Goal: Task Accomplishment & Management: Complete application form

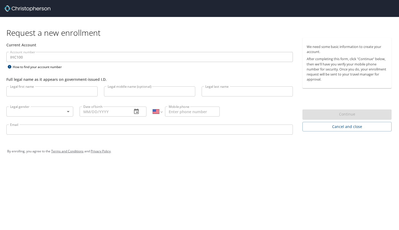
select select "US"
click at [47, 94] on input "Legal first name" at bounding box center [51, 92] width 91 height 10
type input "[PERSON_NAME]"
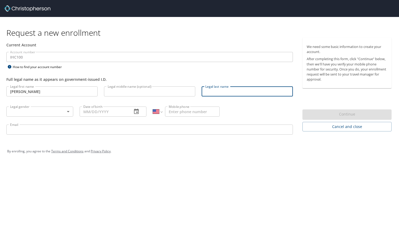
click at [214, 94] on input "Legal last name" at bounding box center [247, 92] width 91 height 10
type input "[PERSON_NAME]"
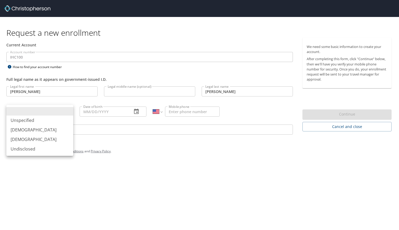
click at [61, 110] on body "Request a new enrollment Current Account Account number IHC100 Account number H…" at bounding box center [199, 115] width 399 height 230
click at [40, 129] on li "[DEMOGRAPHIC_DATA]" at bounding box center [39, 130] width 67 height 10
type input "[DEMOGRAPHIC_DATA]"
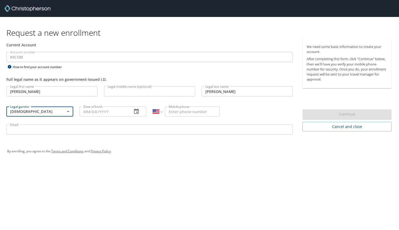
click at [139, 112] on icon "button" at bounding box center [136, 112] width 6 height 6
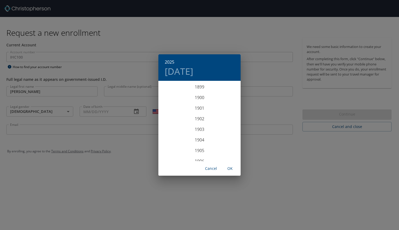
scroll to position [1306, 0]
click at [114, 109] on div "2025 [DATE] 1900 1901 1902 1903 1904 1905 1906 1907 1908 1909 1910 1911 1912 19…" at bounding box center [199, 115] width 399 height 230
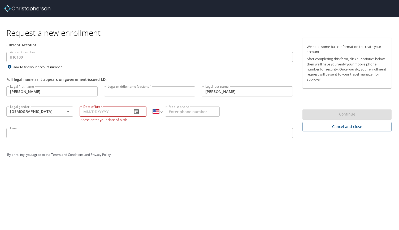
click at [92, 109] on input "Date of birth" at bounding box center [104, 112] width 48 height 10
type input "[DATE]"
click at [177, 114] on input "Mobile phone" at bounding box center [192, 112] width 55 height 10
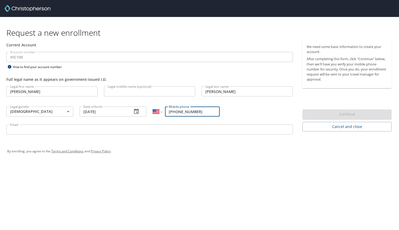
type input "[PHONE_NUMBER]"
click at [145, 127] on input "Email" at bounding box center [149, 130] width 287 height 10
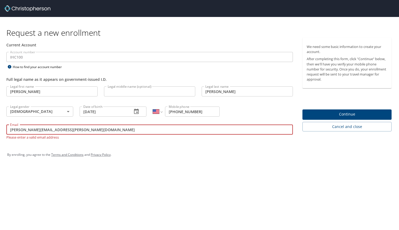
type input "[PERSON_NAME][EMAIL_ADDRESS][PERSON_NAME][DOMAIN_NAME]"
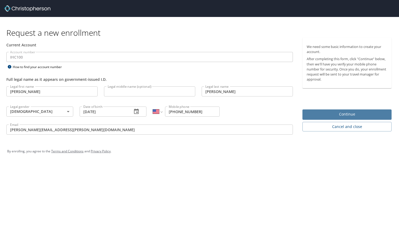
click at [344, 117] on span "Continue" at bounding box center [347, 114] width 81 height 7
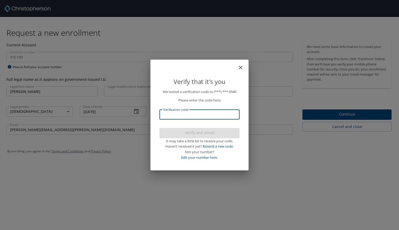
click at [190, 114] on input "Verification code" at bounding box center [200, 115] width 80 height 10
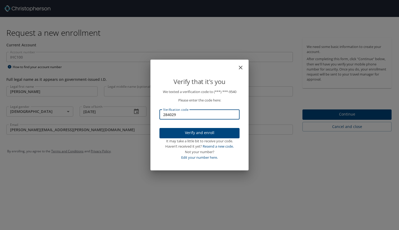
type input "284029"
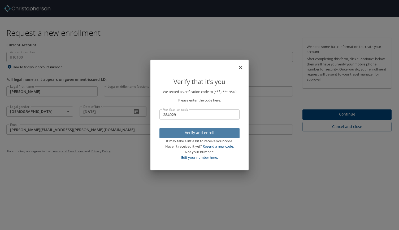
click at [193, 132] on span "Verify and enroll" at bounding box center [200, 133] width 72 height 7
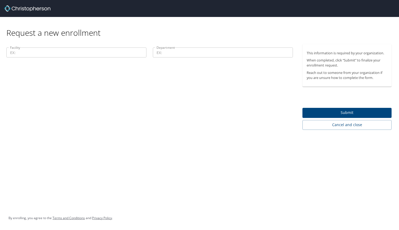
click at [334, 115] on span "Submit" at bounding box center [347, 113] width 81 height 7
